Goal: Information Seeking & Learning: Understand process/instructions

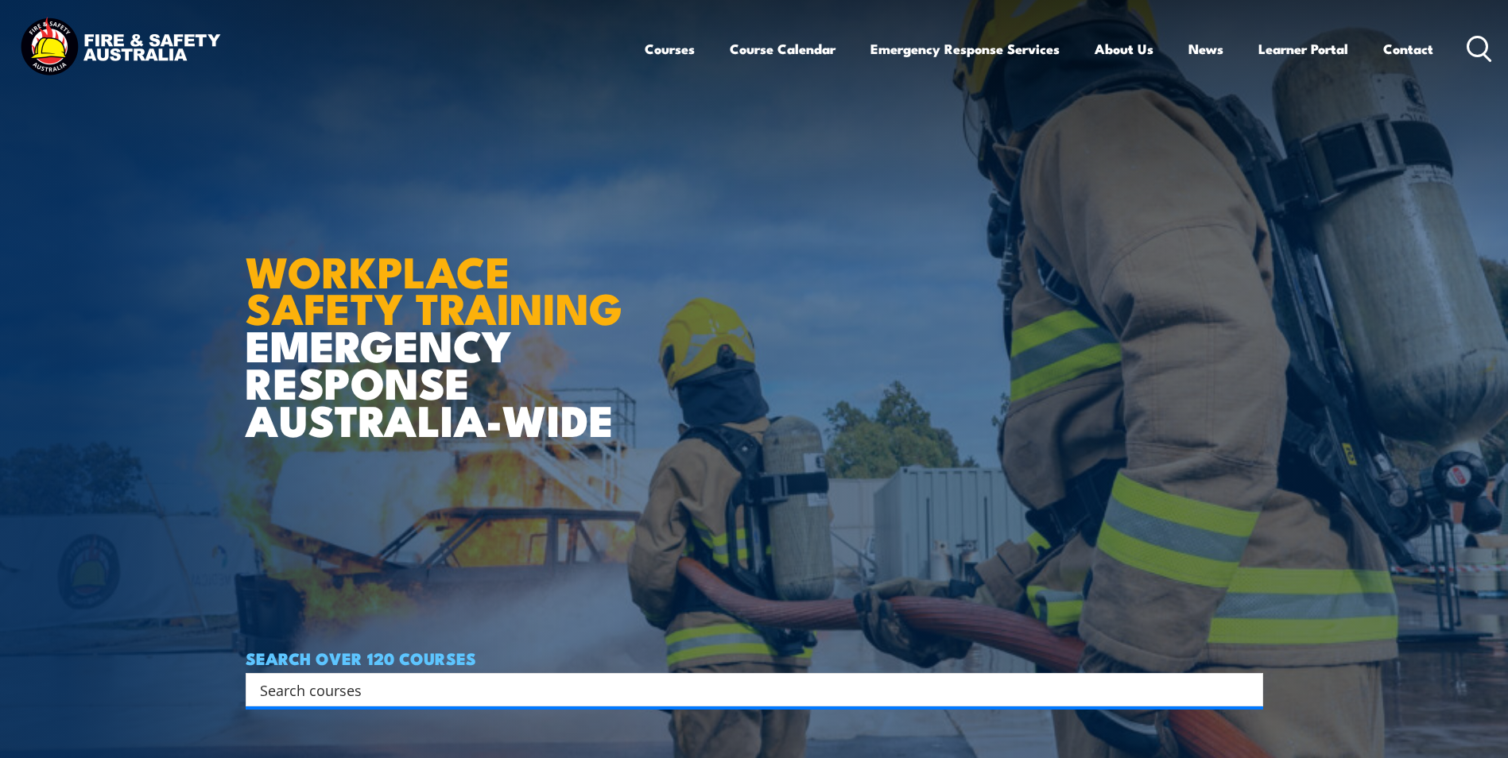
click at [1486, 59] on icon at bounding box center [1479, 49] width 25 height 26
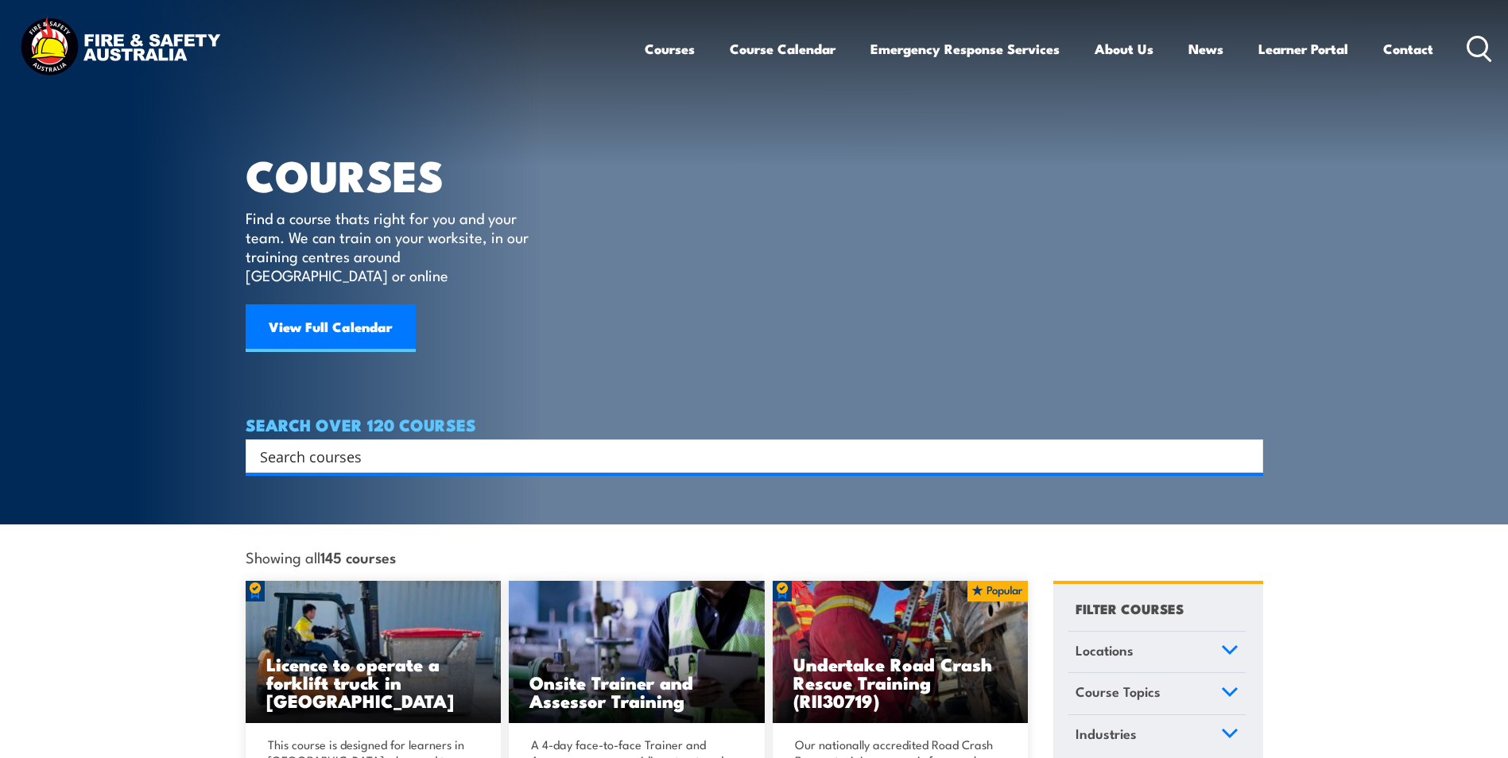
click at [329, 444] on input "Search input" at bounding box center [744, 456] width 968 height 24
type input "enrolment process"
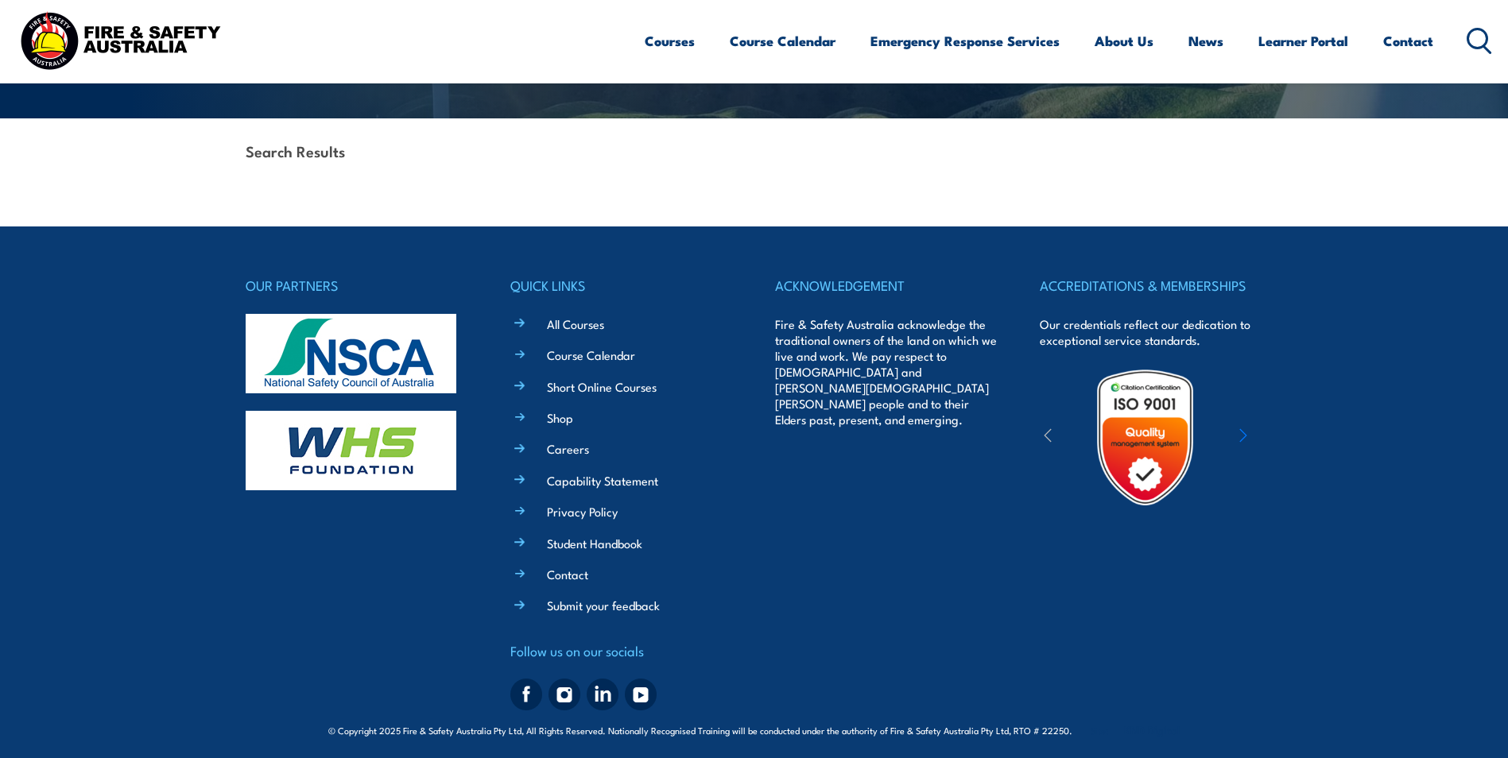
scroll to position [343, 0]
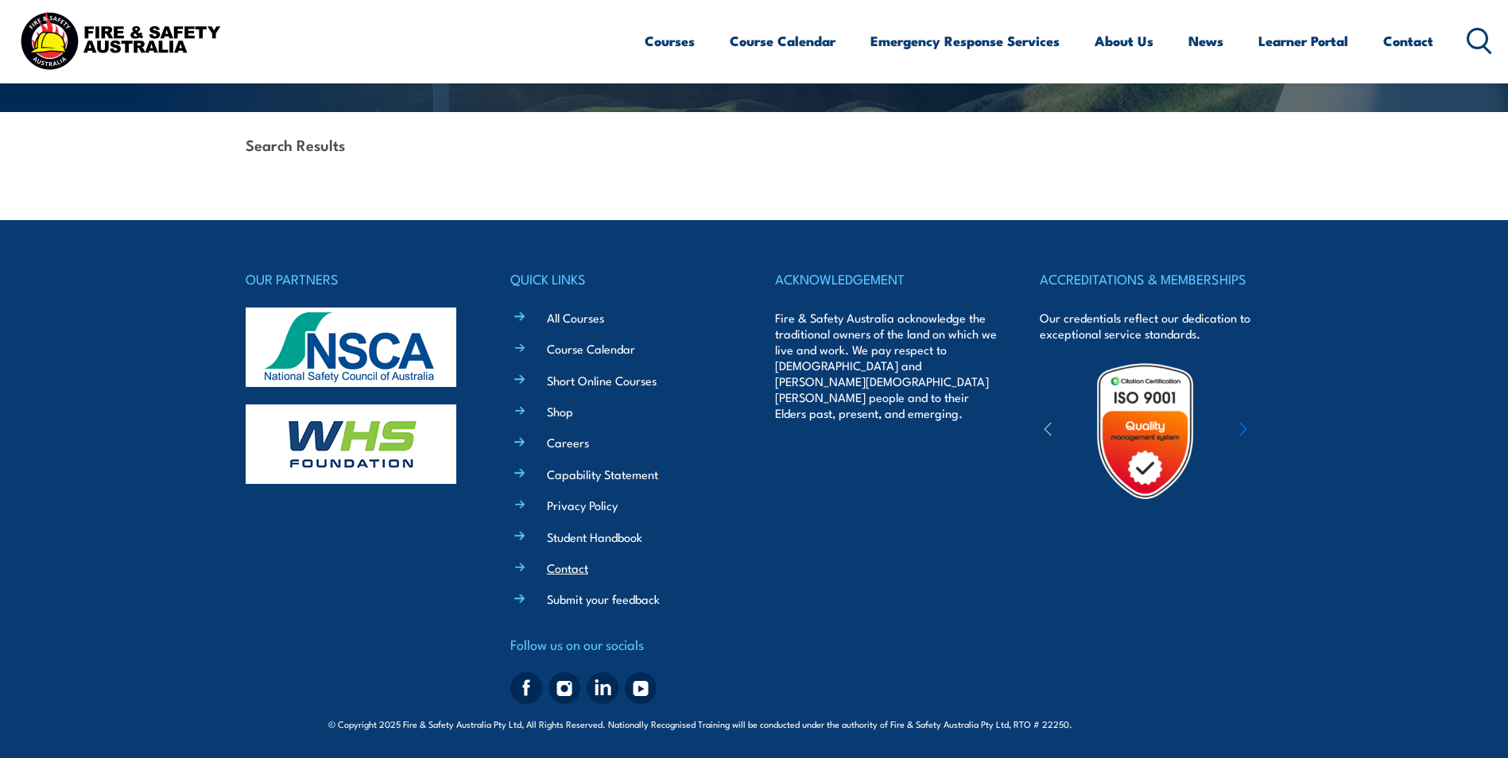
click at [572, 576] on link "Contact" at bounding box center [567, 568] width 41 height 17
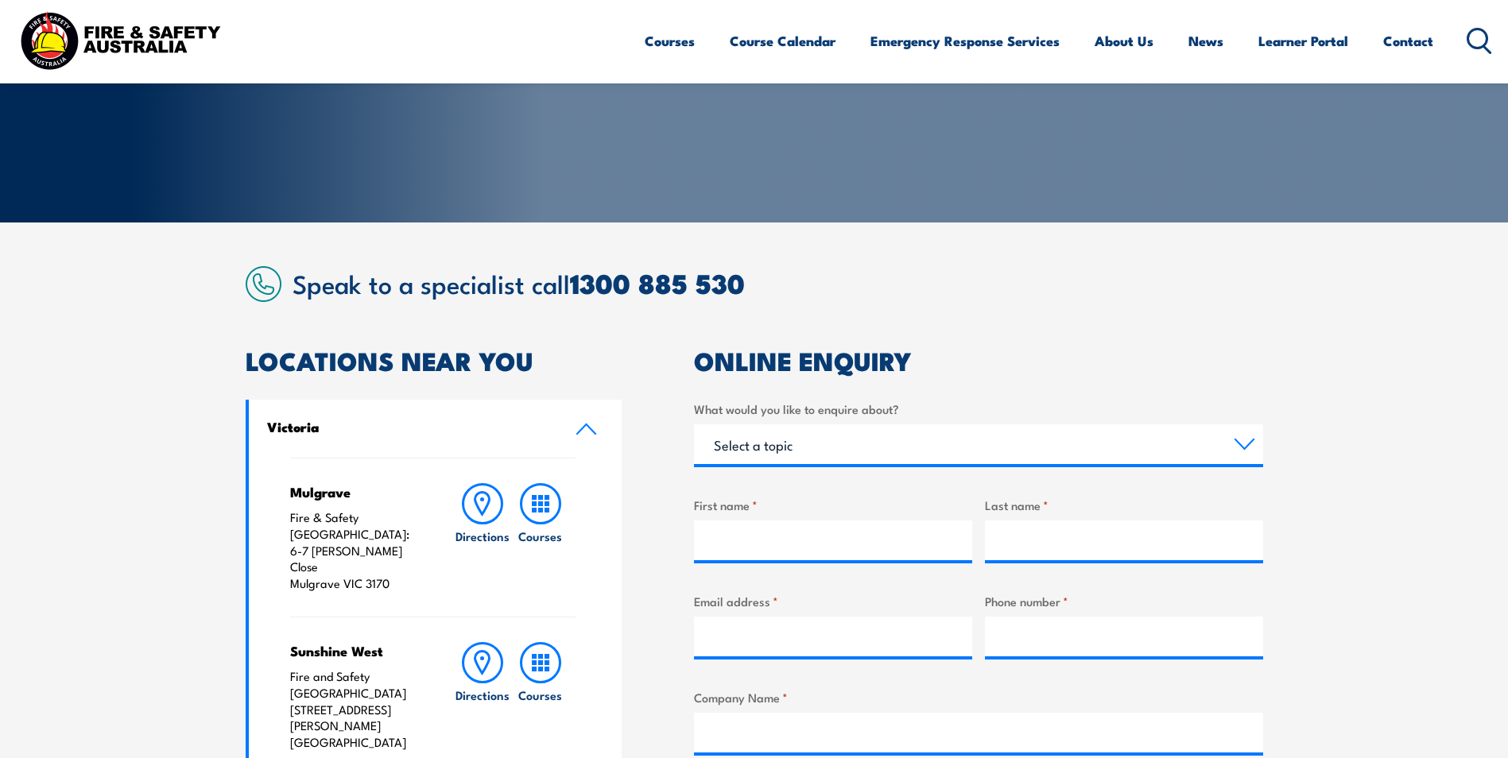
scroll to position [239, 0]
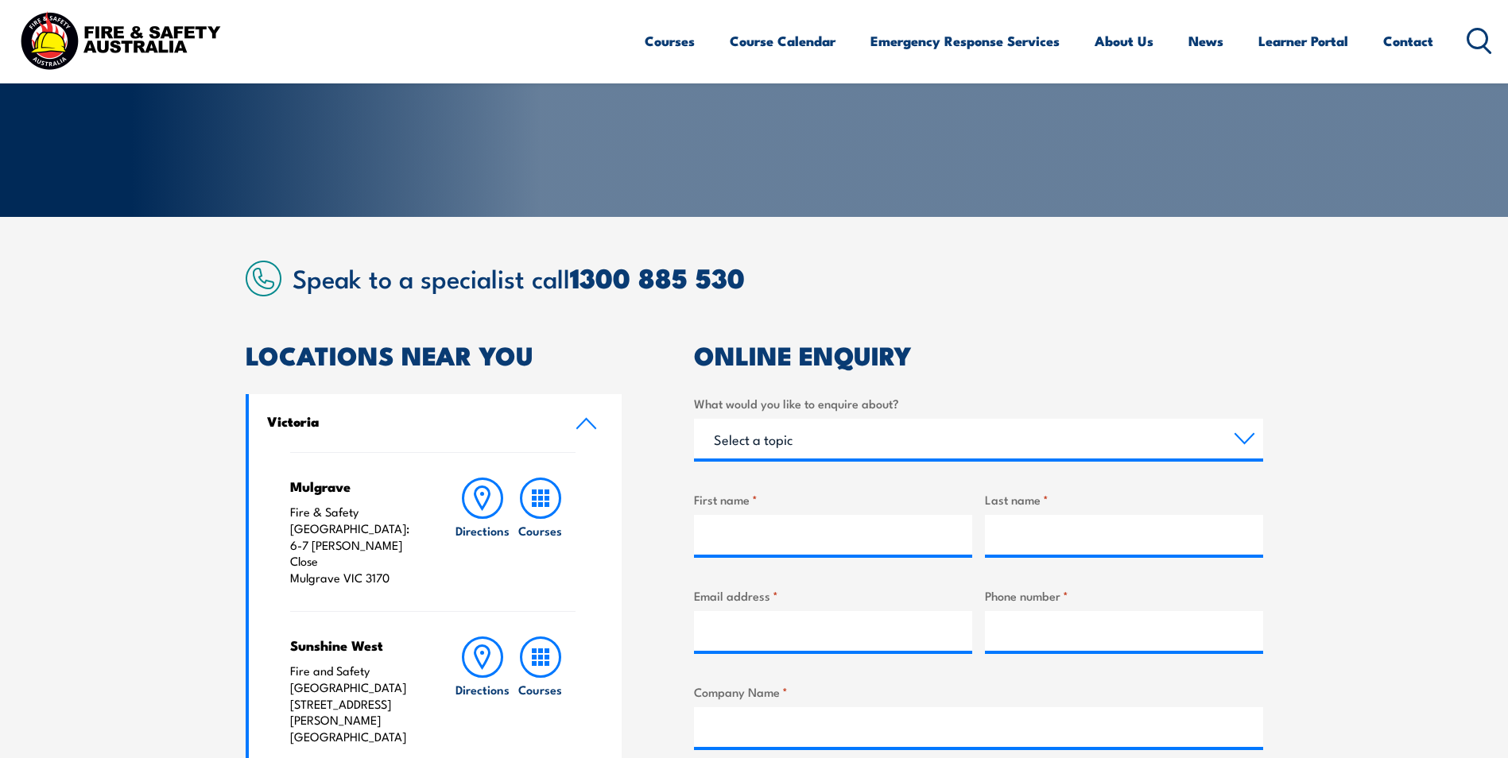
click at [1386, 592] on section "Speak to a specialist call [PHONE_NUMBER] LOCATIONS NEAR [GEOGRAPHIC_DATA] [GEO…" at bounding box center [754, 730] width 1508 height 1026
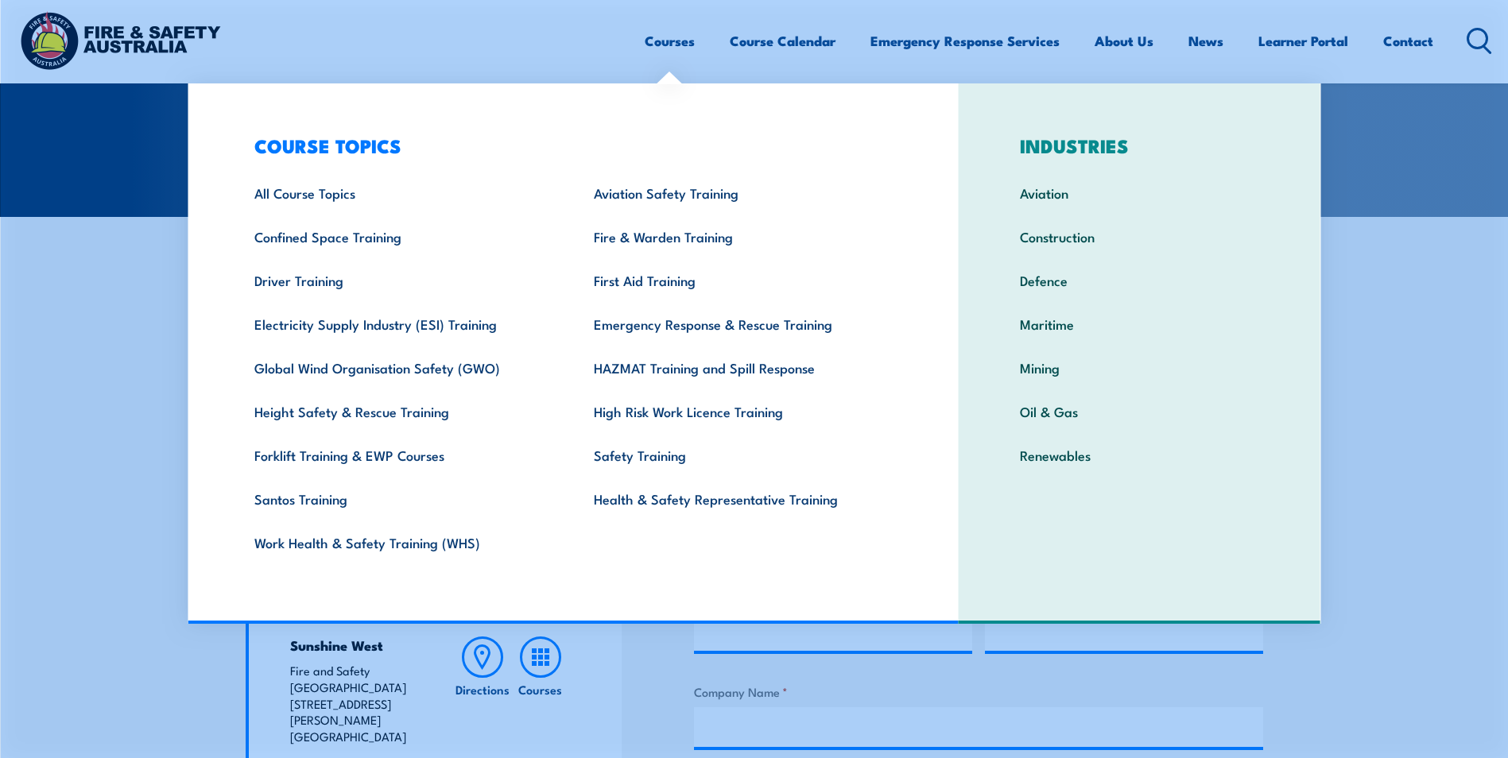
click at [662, 39] on link "Courses" at bounding box center [670, 41] width 50 height 42
